Goal: Task Accomplishment & Management: Manage account settings

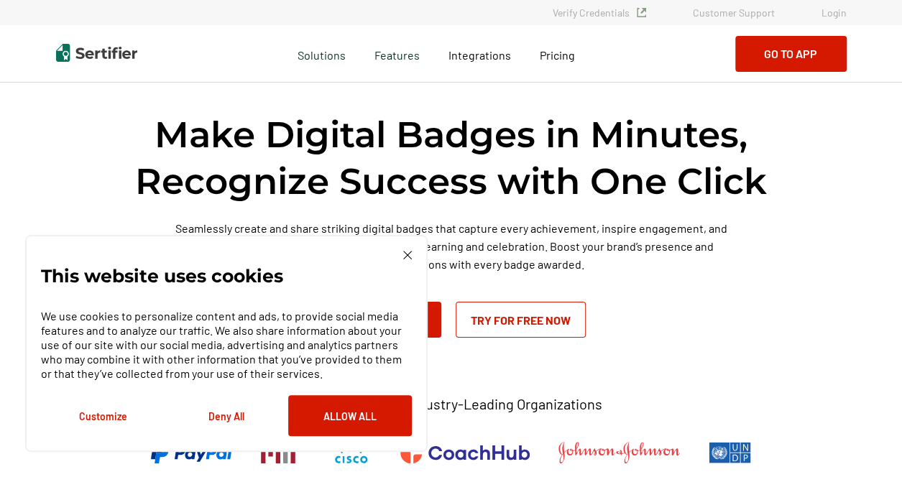
click at [838, 12] on link "Login" at bounding box center [834, 12] width 25 height 12
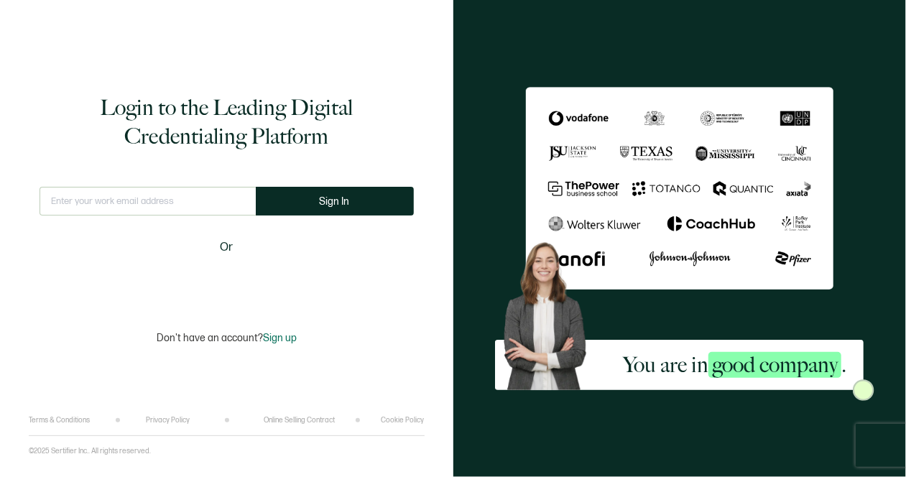
click at [66, 208] on input "text" at bounding box center [148, 201] width 216 height 29
type input "M"
type input "Michelle@hl7.org"
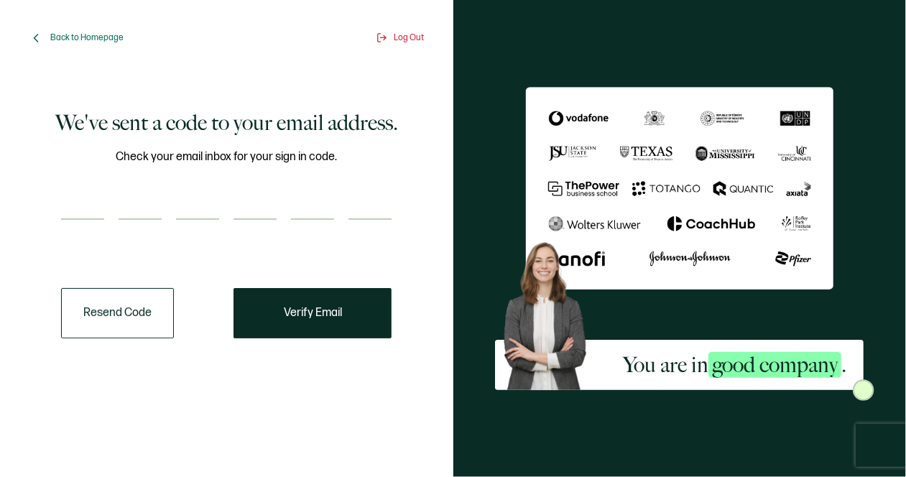
click at [106, 200] on div at bounding box center [226, 205] width 331 height 29
click at [98, 204] on input "number" at bounding box center [82, 205] width 43 height 29
type input "1"
type input "6"
type input "7"
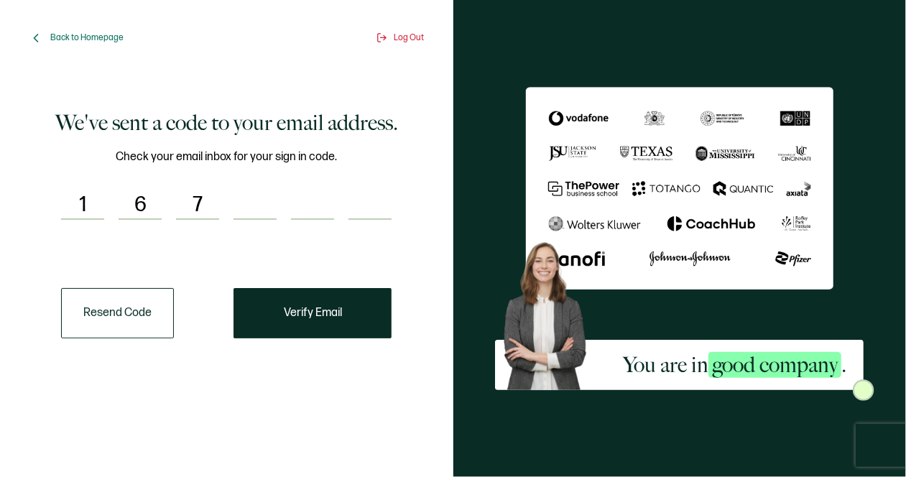
type input "3"
type input "7"
type input "5"
